Goal: Transaction & Acquisition: Subscribe to service/newsletter

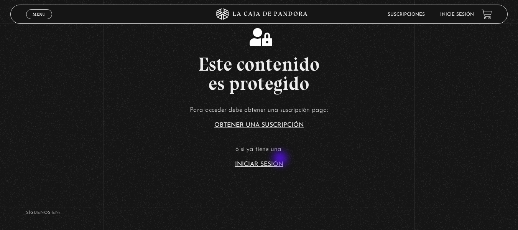
click at [281, 159] on article "Para acceder debe obtener una suscripción paga: Obtener una suscripción ó si ya…" at bounding box center [259, 135] width 518 height 63
click at [281, 168] on section "Este contenido es protegido Para acceder debe obtener una suscripción paga: Obt…" at bounding box center [259, 92] width 518 height 184
click at [280, 166] on link "Iniciar Sesión" at bounding box center [259, 164] width 48 height 6
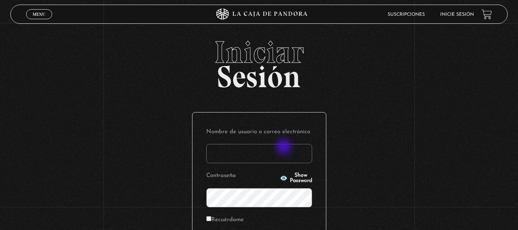
click at [285, 147] on input "Nombre de usuario o correo electrónico" at bounding box center [259, 153] width 106 height 19
type input "branzelpic@gmail.com"
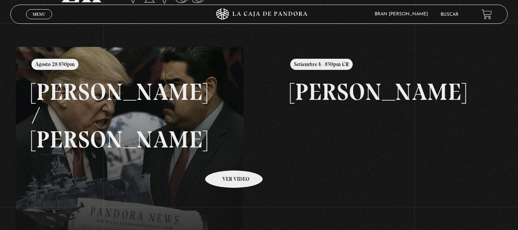
scroll to position [71, 0]
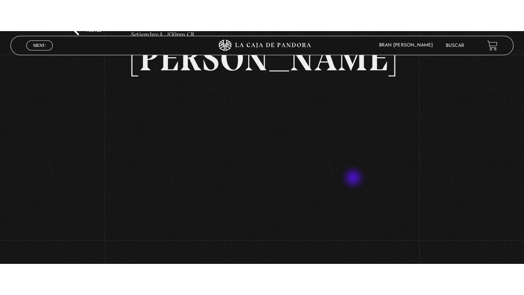
scroll to position [65, 0]
